Goal: Information Seeking & Learning: Learn about a topic

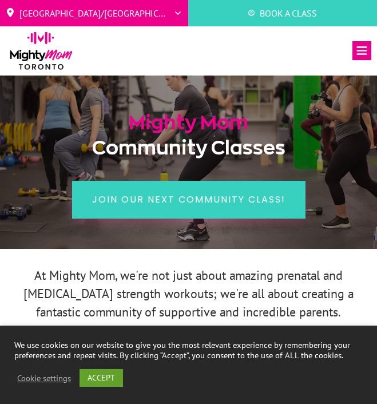
click at [363, 46] on icon at bounding box center [362, 50] width 19 height 19
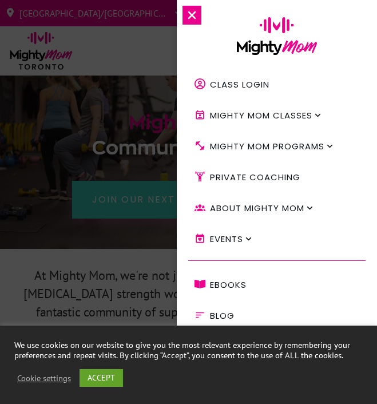
click at [293, 143] on span "Mighty Mom Programs" at bounding box center [267, 147] width 114 height 14
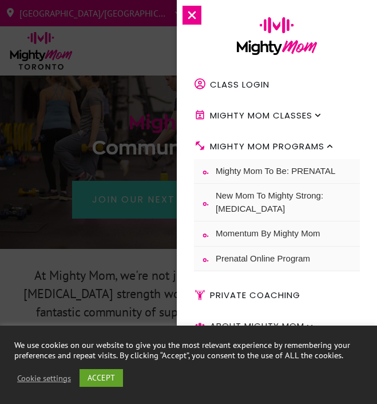
click at [278, 109] on span "Mighty Mom Classes" at bounding box center [261, 116] width 102 height 14
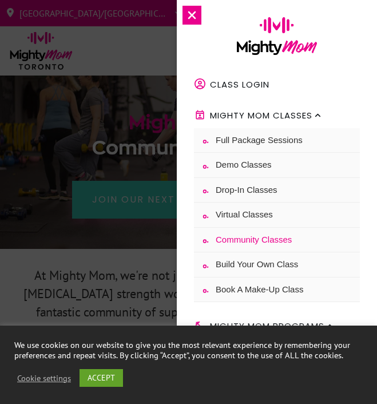
click at [264, 262] on span "Build Your Own Class" at bounding box center [257, 264] width 82 height 13
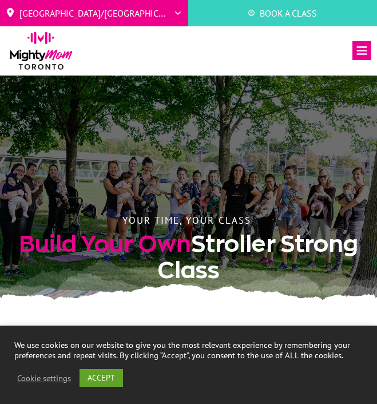
click at [360, 58] on icon at bounding box center [362, 50] width 19 height 19
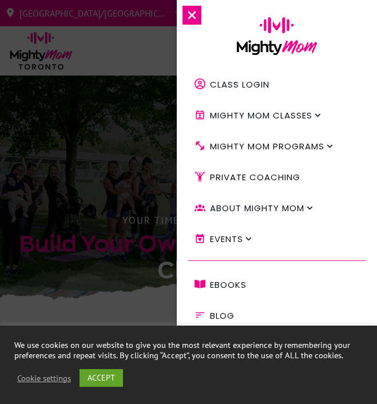
click at [334, 143] on icon at bounding box center [330, 146] width 9 height 9
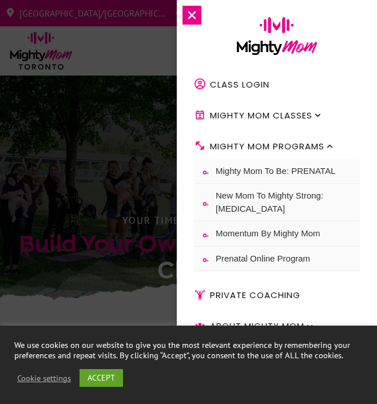
click at [308, 110] on span "Mighty Mom Classes" at bounding box center [261, 116] width 102 height 14
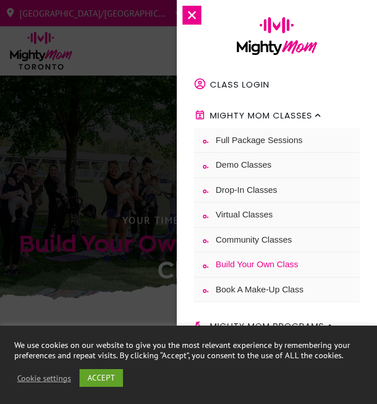
click at [264, 214] on span "Virtual Classes" at bounding box center [244, 214] width 57 height 13
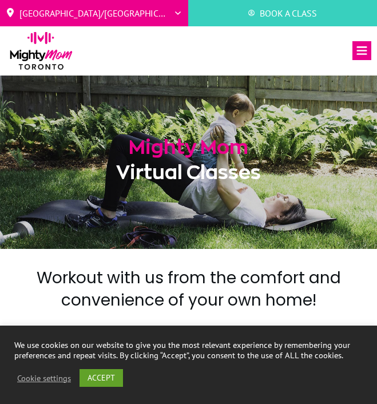
click at [355, 45] on icon at bounding box center [362, 50] width 19 height 19
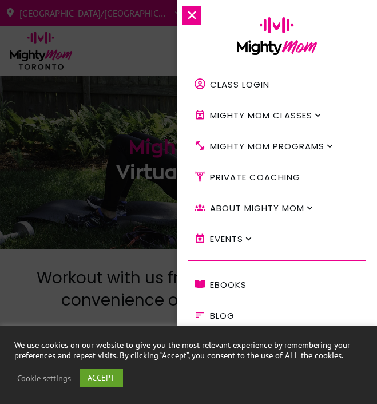
click at [290, 174] on span "Private Coaching" at bounding box center [255, 178] width 90 height 14
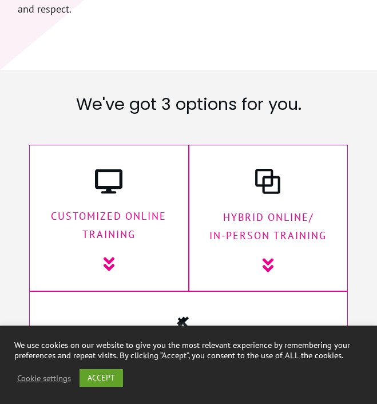
click at [116, 255] on icon at bounding box center [109, 264] width 18 height 18
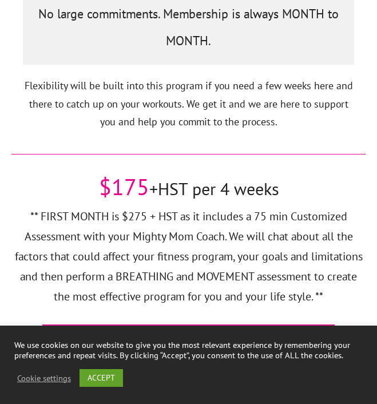
scroll to position [4562, 0]
